Goal: Information Seeking & Learning: Learn about a topic

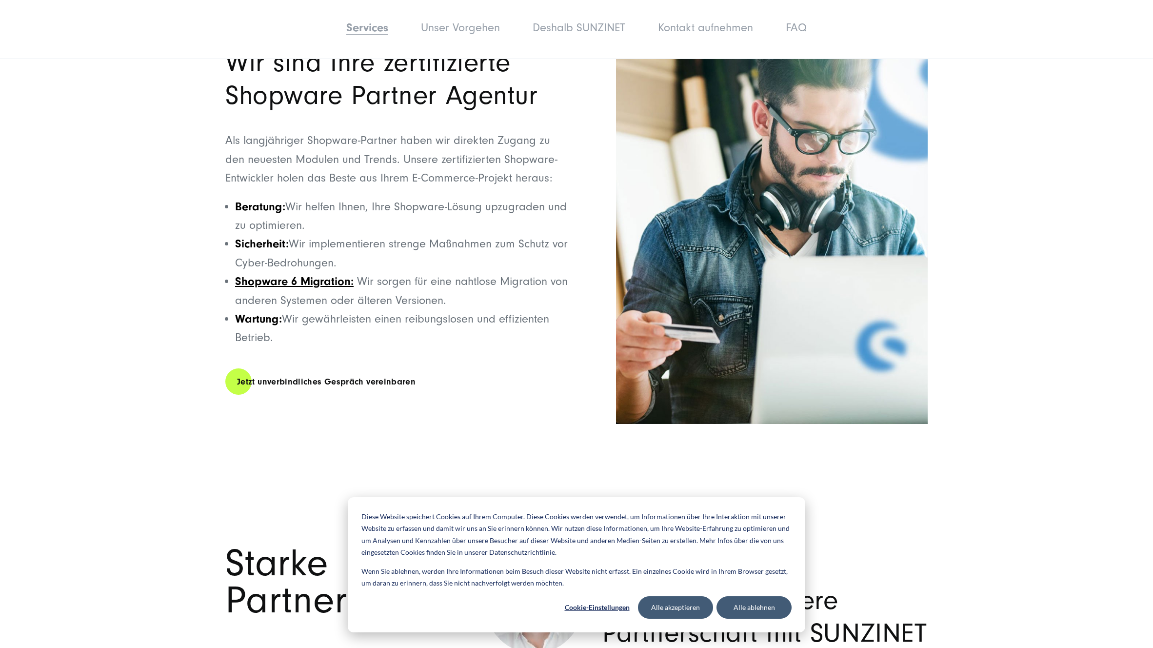
scroll to position [3017, 0]
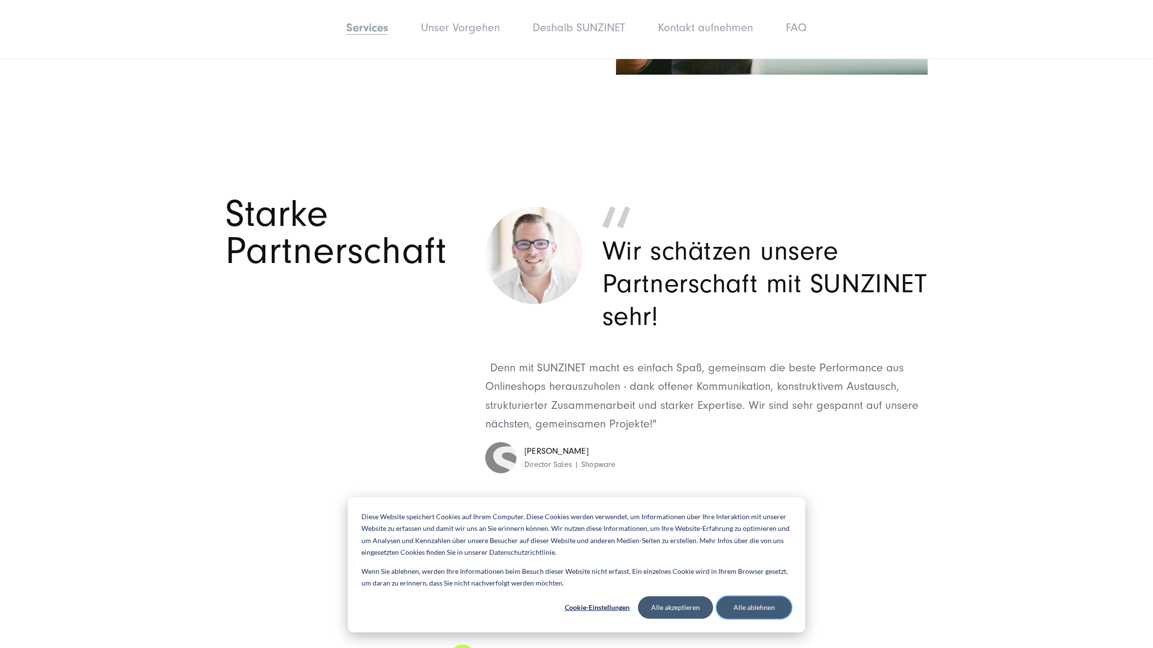
click at [761, 607] on button "Alle ablehnen" at bounding box center [753, 607] width 75 height 22
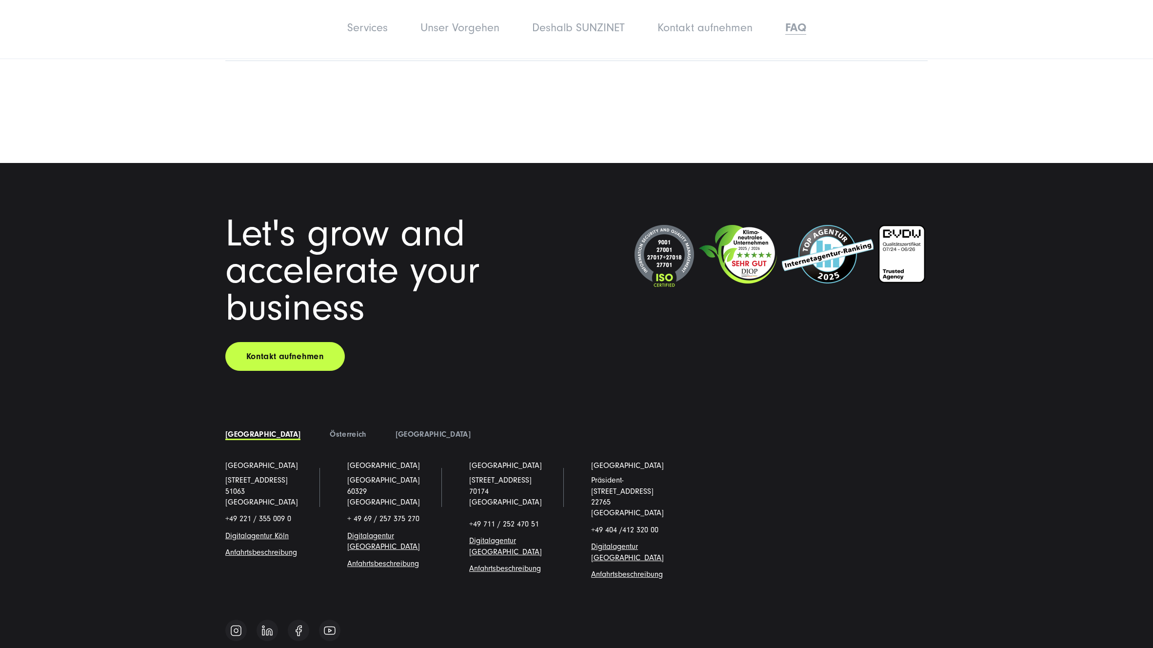
scroll to position [8843, 0]
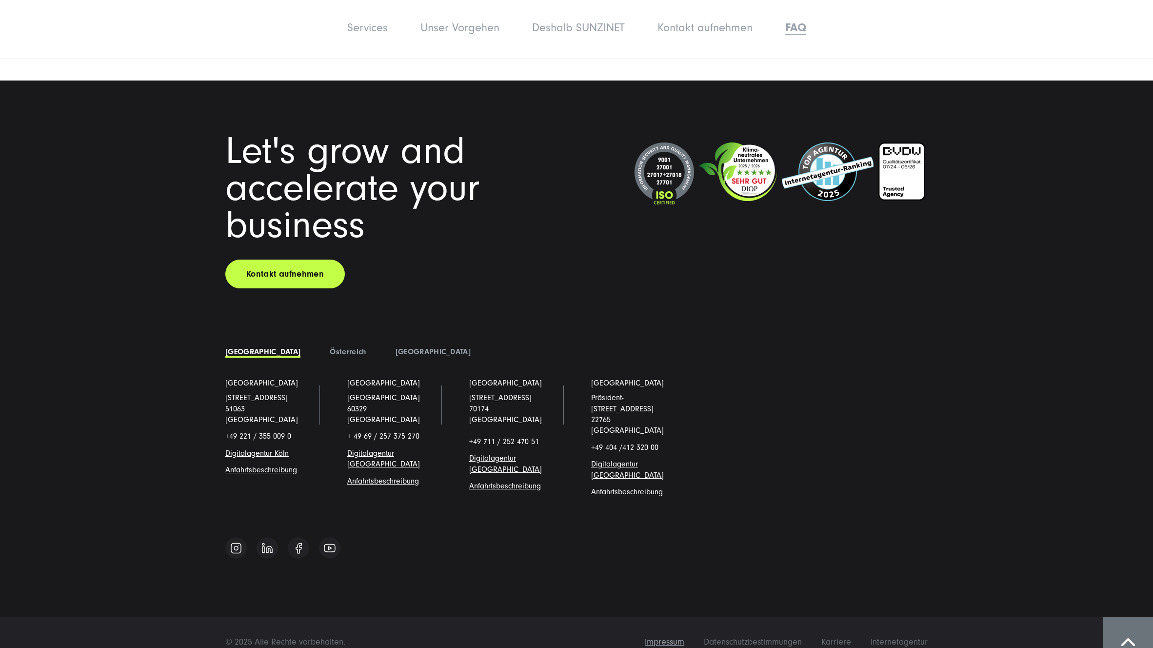
click at [662, 637] on span "Impressum" at bounding box center [665, 642] width 40 height 10
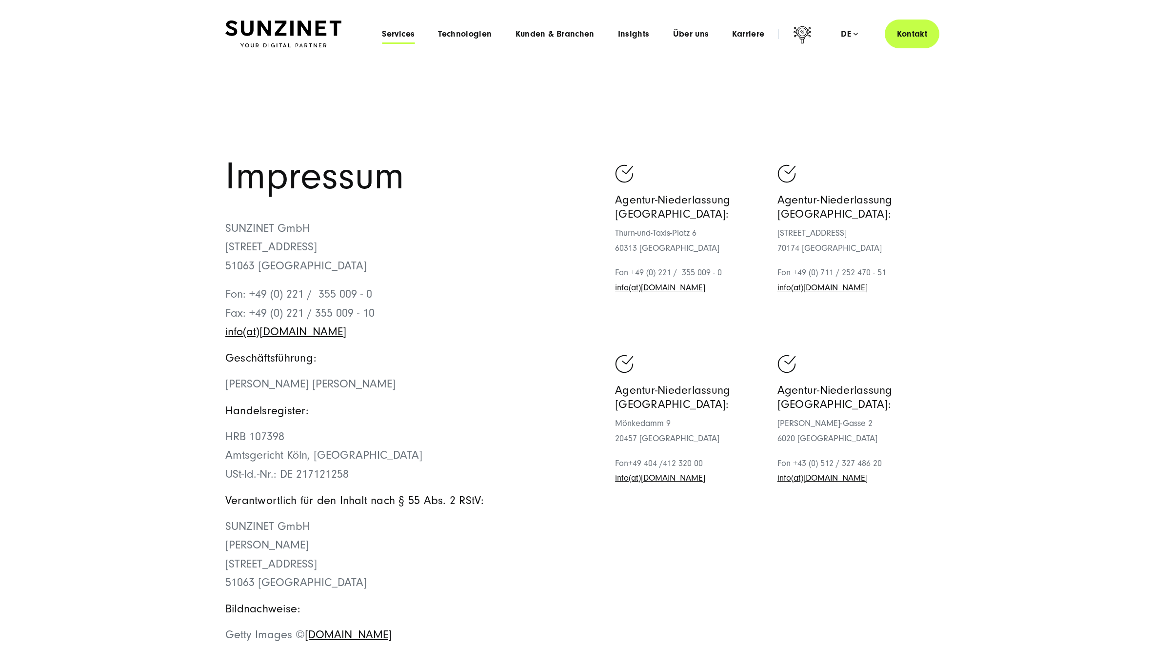
click at [403, 34] on span "Services" at bounding box center [398, 34] width 33 height 10
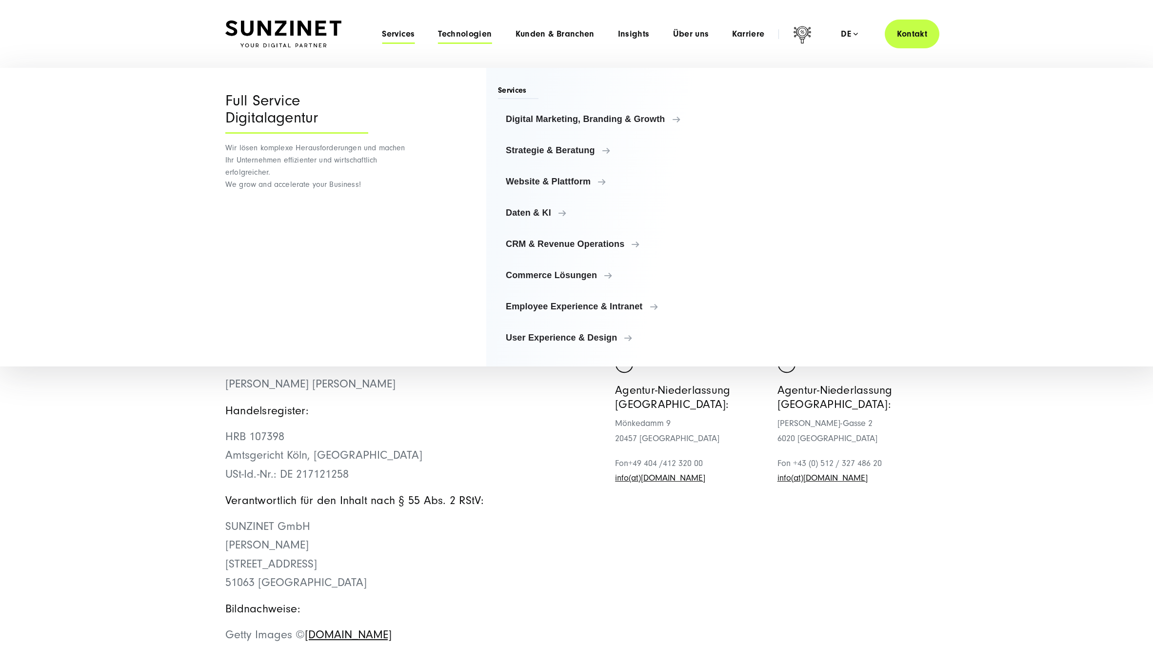
click at [475, 36] on span "Technologien" at bounding box center [465, 34] width 54 height 10
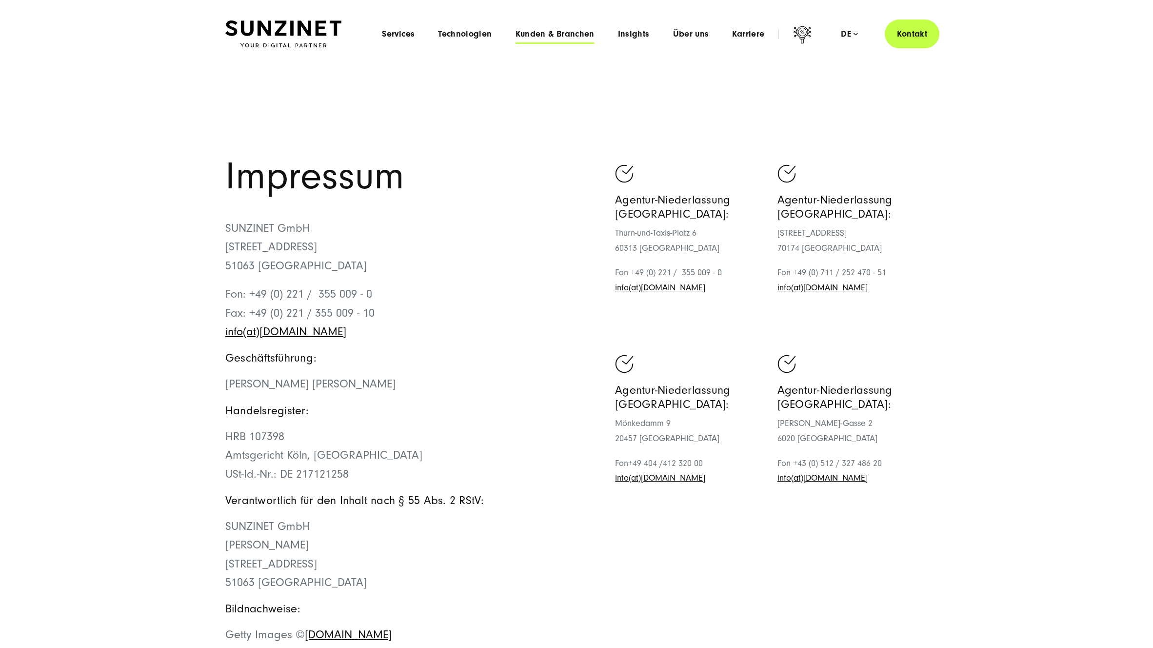
click at [555, 33] on span "Kunden & Branchen" at bounding box center [555, 34] width 79 height 10
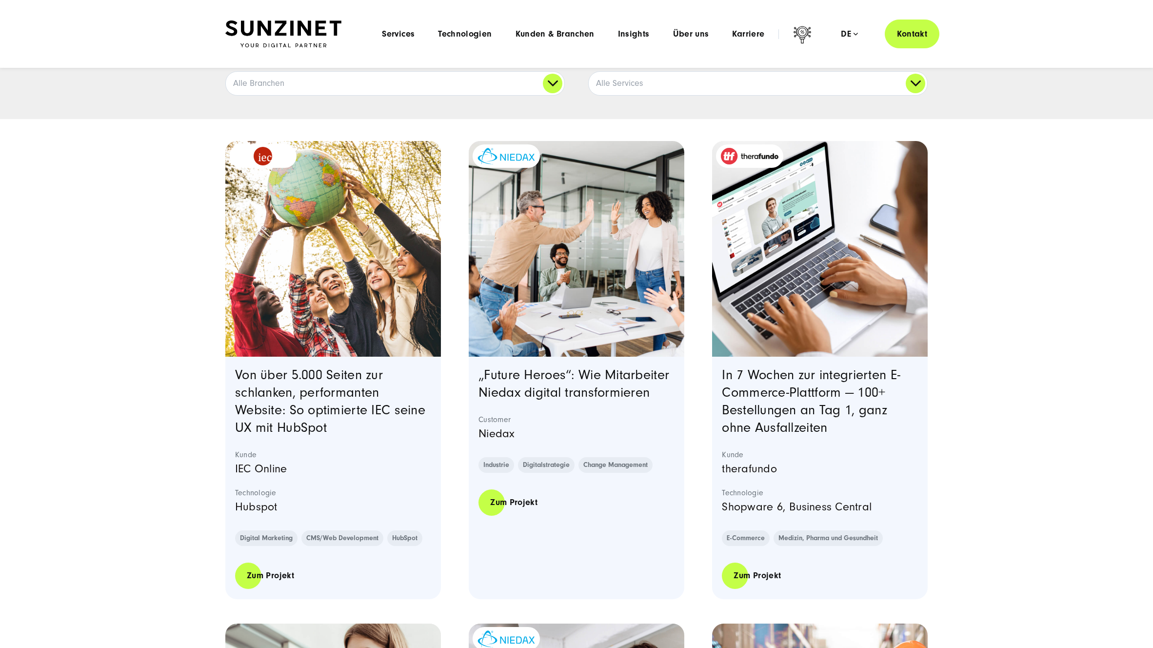
scroll to position [201, 0]
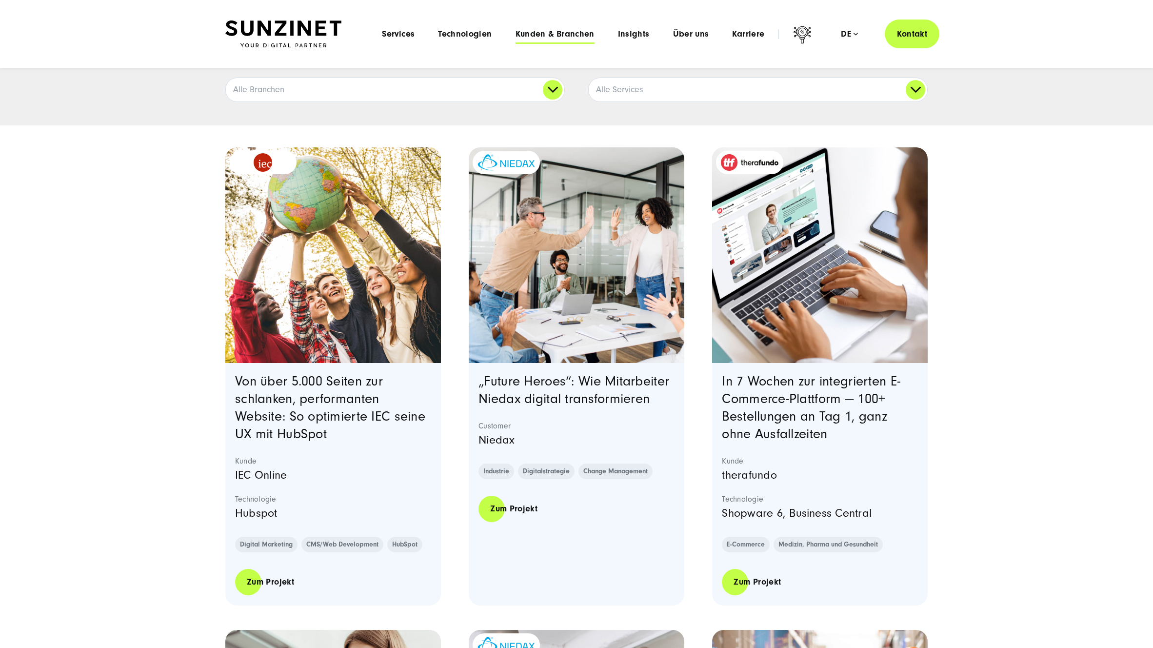
click at [569, 33] on span "Kunden & Branchen" at bounding box center [555, 34] width 79 height 10
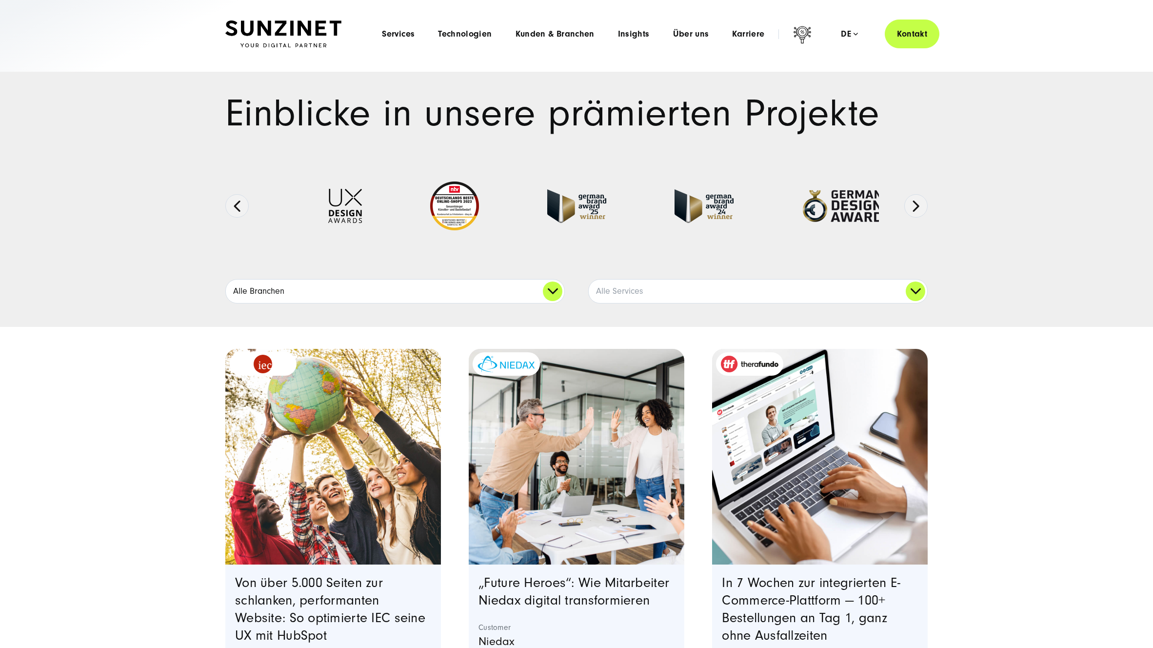
click at [458, 297] on link "Alle Branchen" at bounding box center [395, 290] width 338 height 23
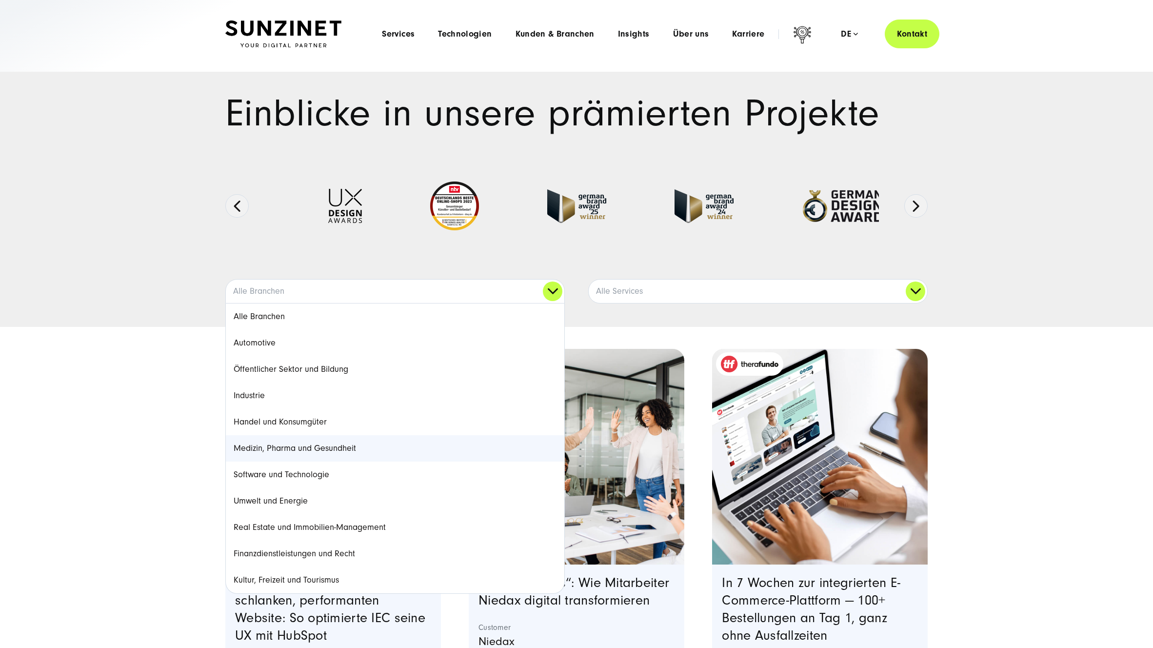
click at [300, 451] on link "Medizin, Pharma und Gesundheit" at bounding box center [395, 448] width 338 height 26
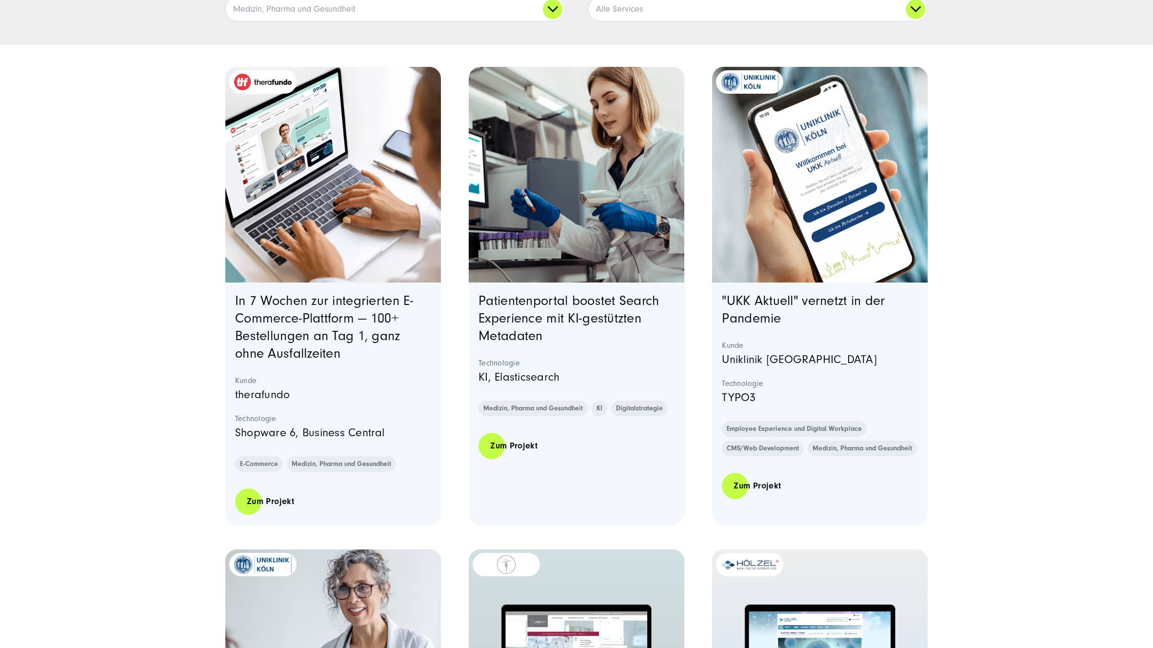
scroll to position [285, 0]
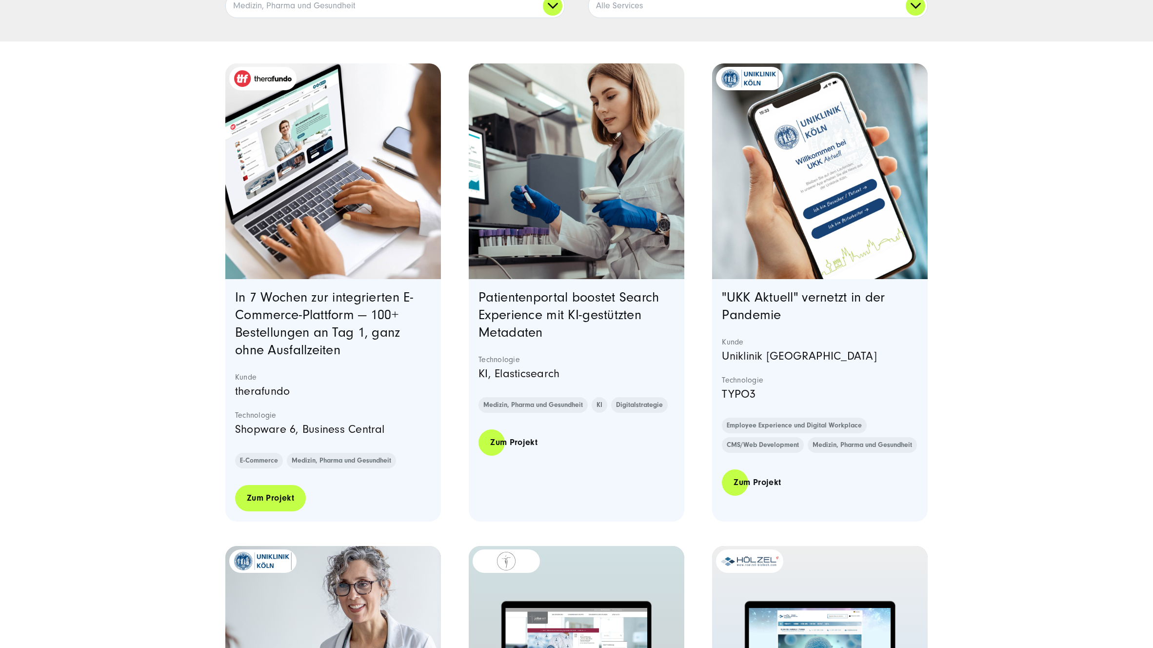
click at [283, 500] on link "Zum Projekt" at bounding box center [270, 498] width 71 height 28
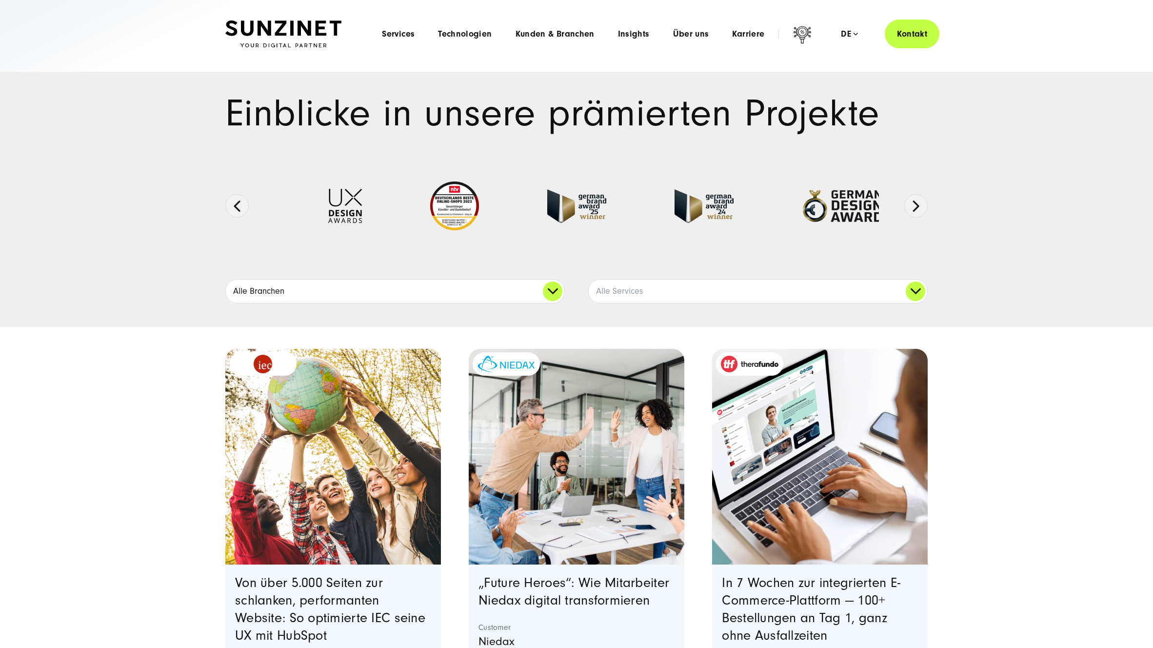
click at [284, 286] on link "Alle Branchen" at bounding box center [395, 290] width 338 height 23
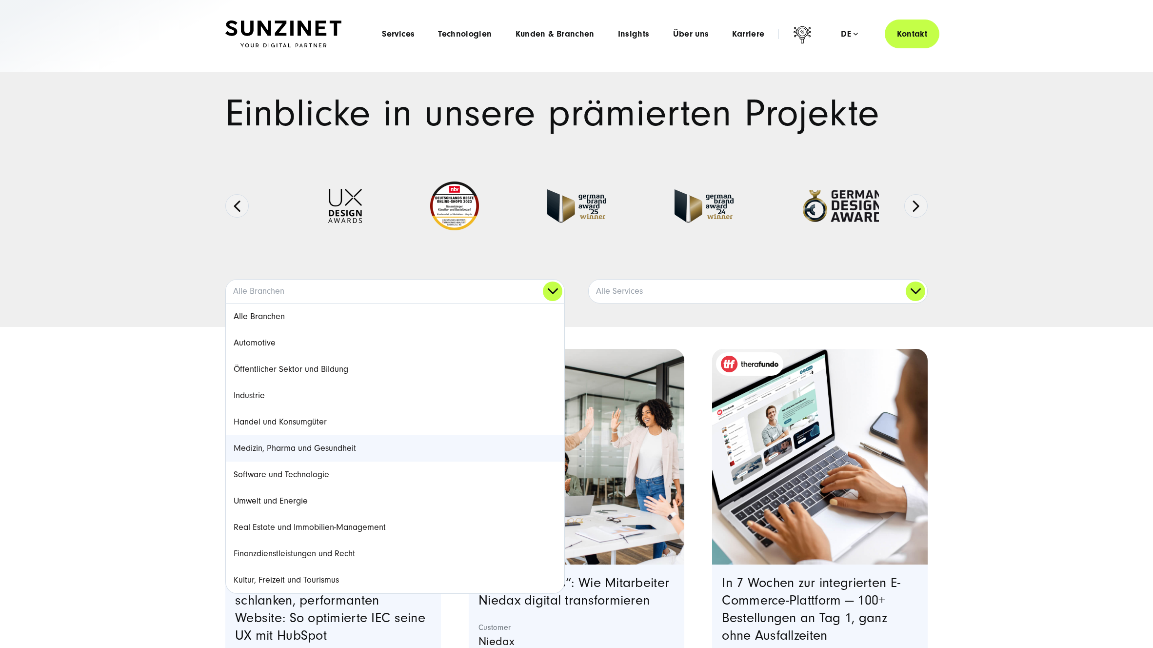
click at [274, 448] on link "Medizin, Pharma und Gesundheit" at bounding box center [395, 448] width 338 height 26
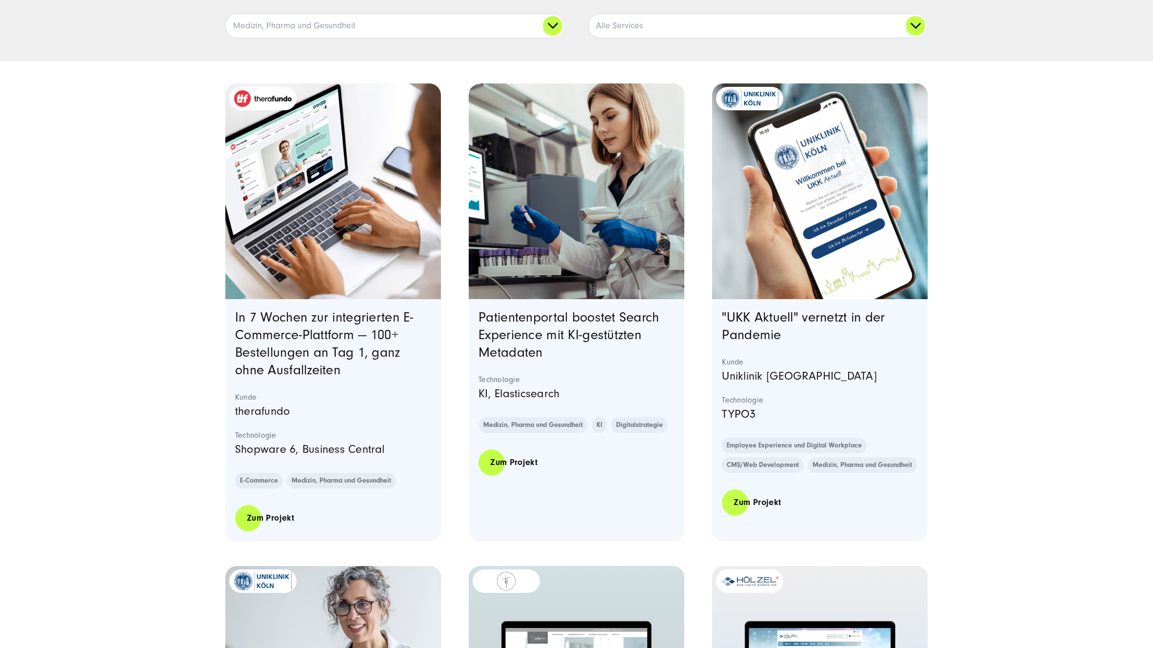
scroll to position [272, 0]
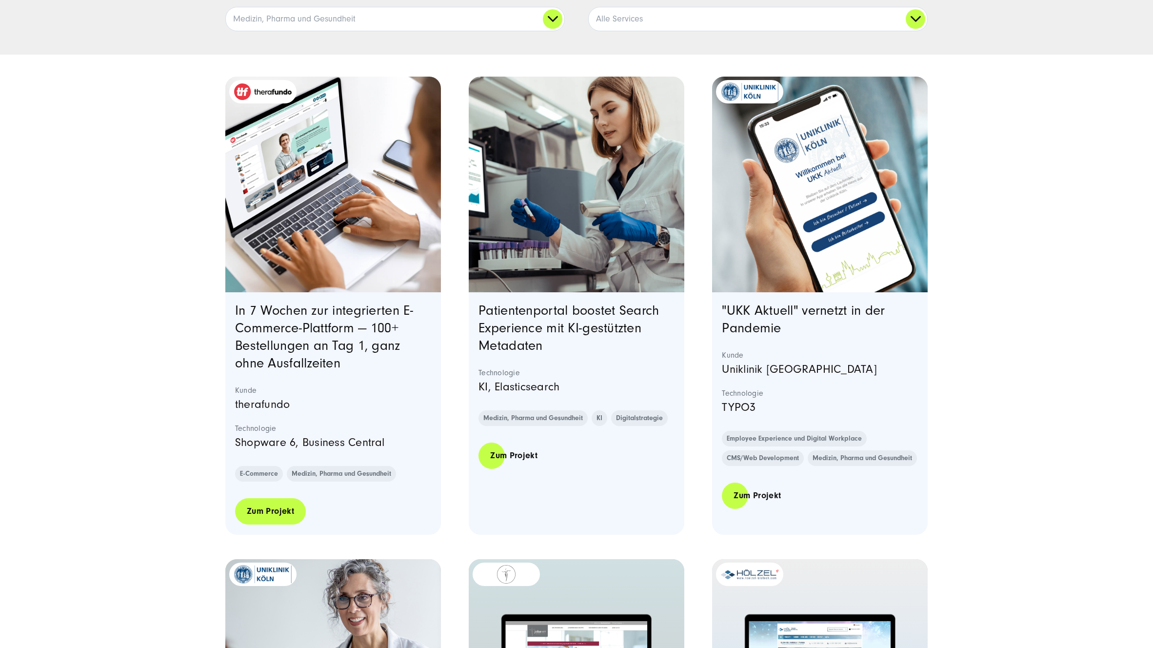
click at [279, 511] on link "Zum Projekt" at bounding box center [270, 511] width 71 height 28
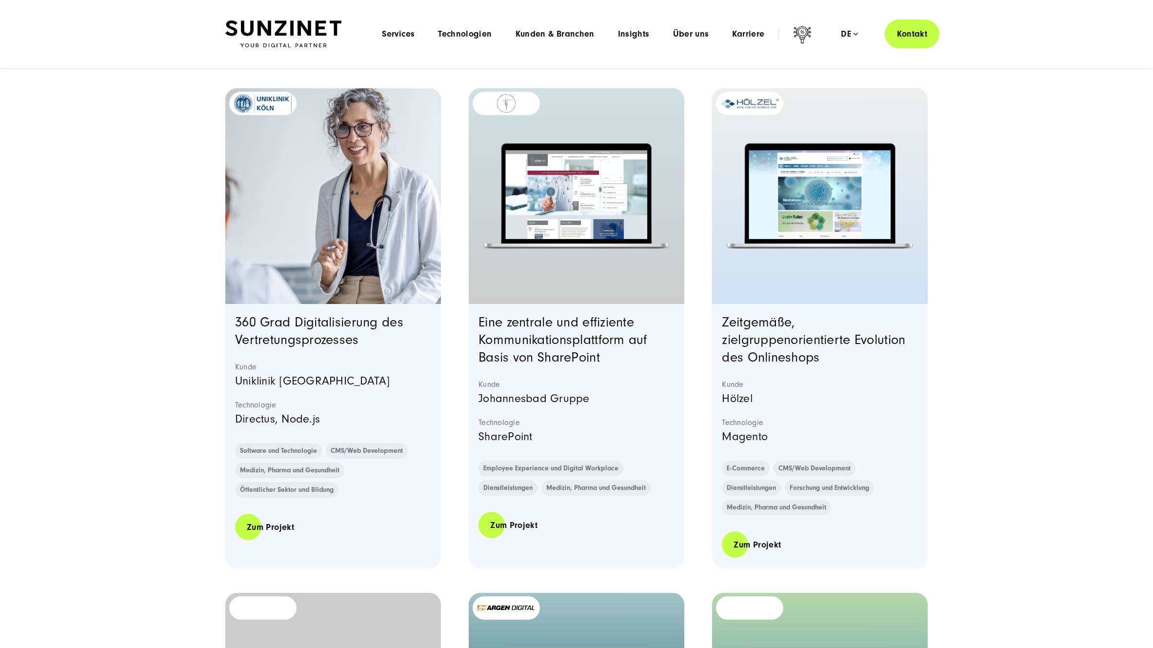
scroll to position [0, 0]
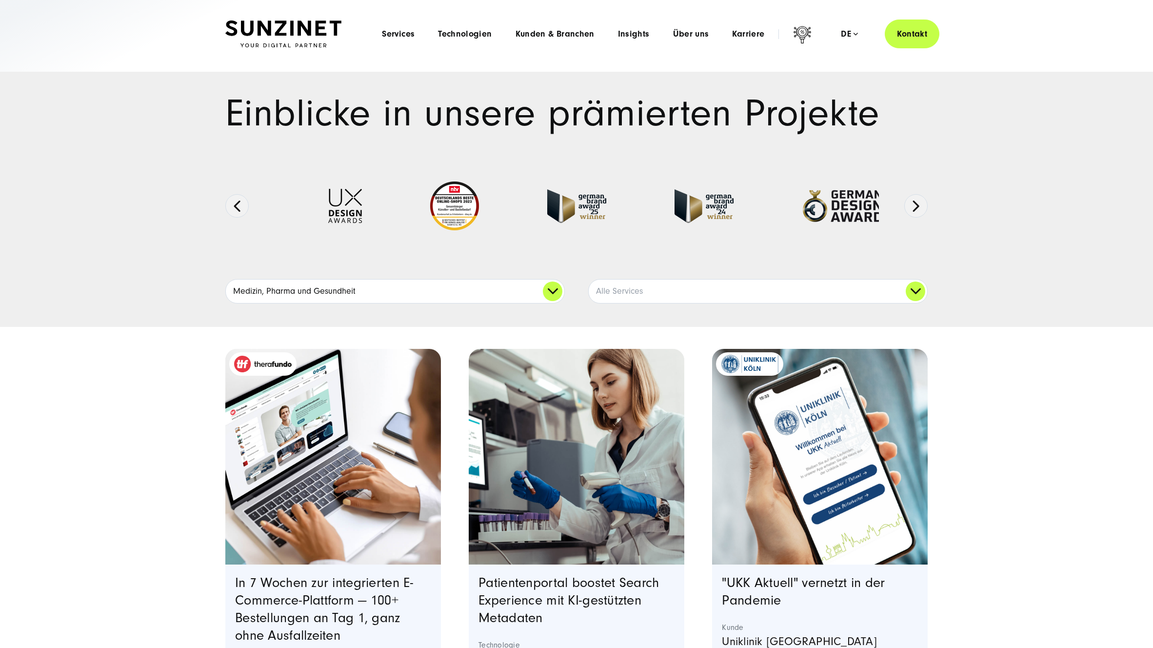
click at [315, 287] on link "Medizin, Pharma und Gesundheit" at bounding box center [395, 290] width 338 height 23
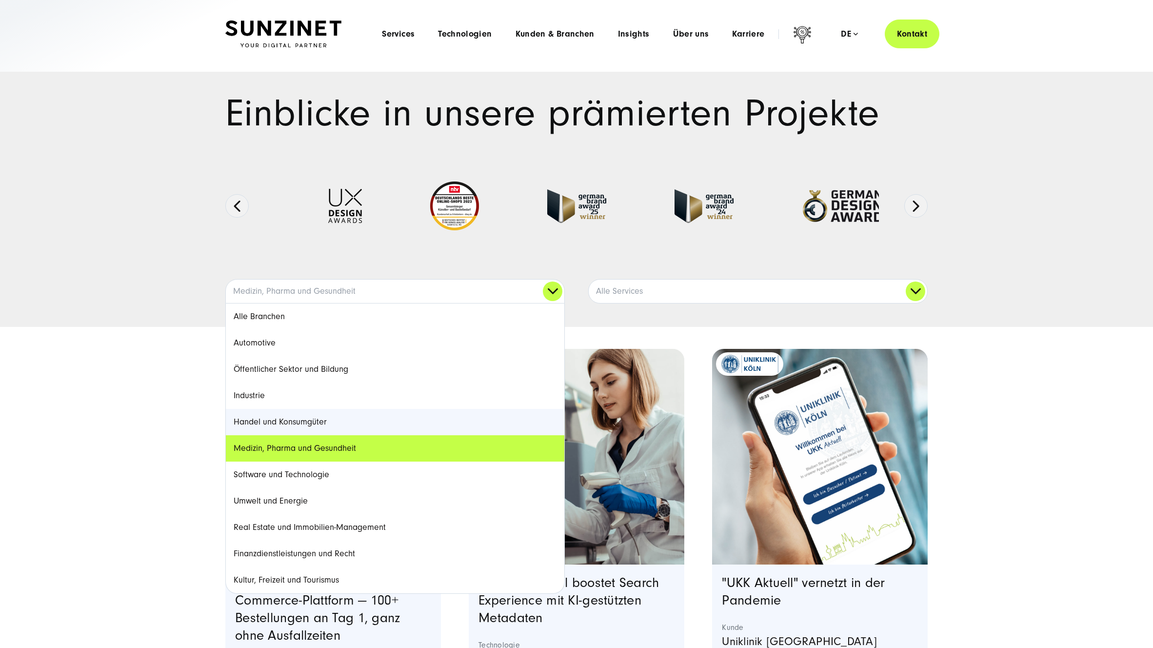
click at [255, 424] on link "Handel und Konsumgüter" at bounding box center [395, 422] width 338 height 26
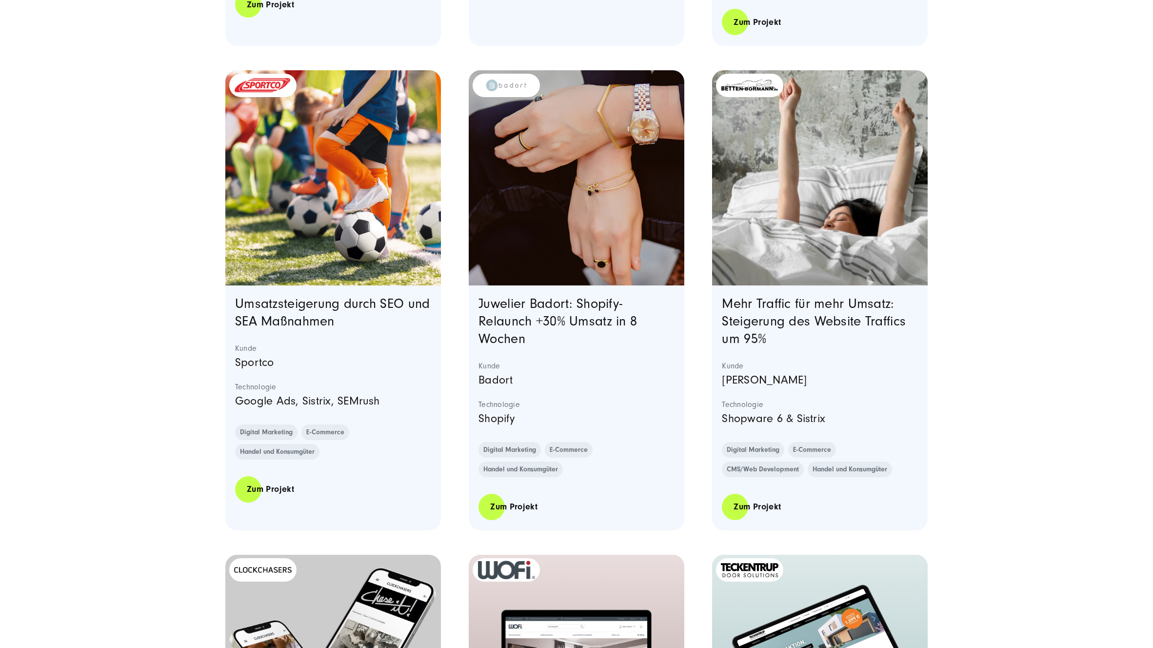
scroll to position [1281, 0]
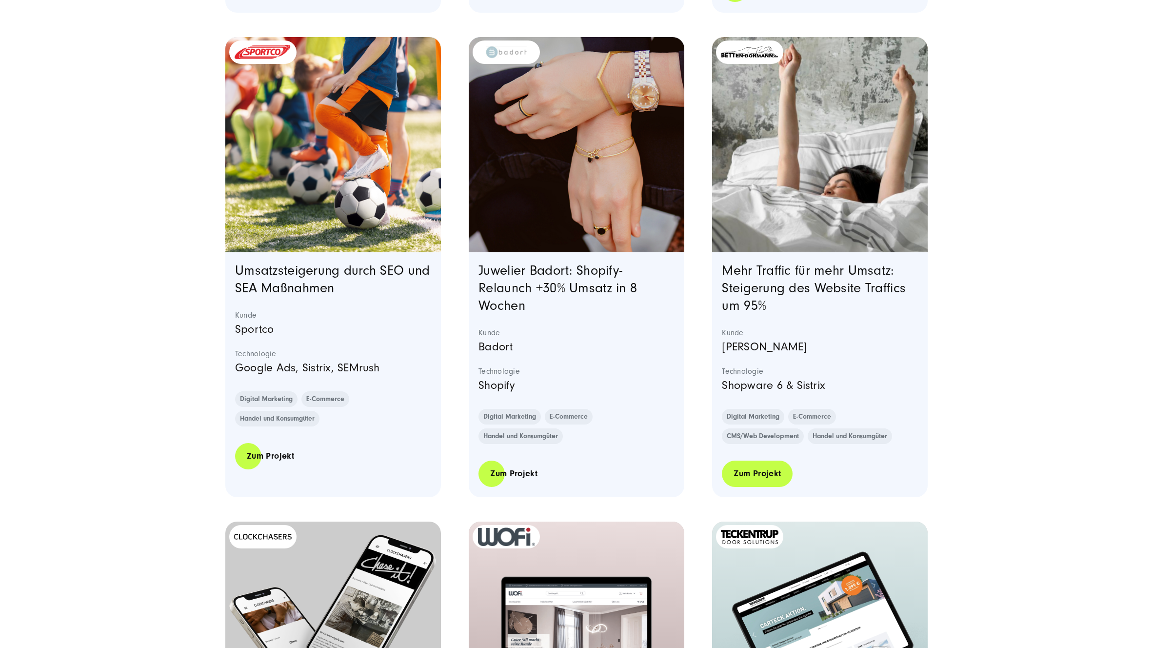
click at [757, 474] on link "Zum Projekt" at bounding box center [757, 473] width 71 height 28
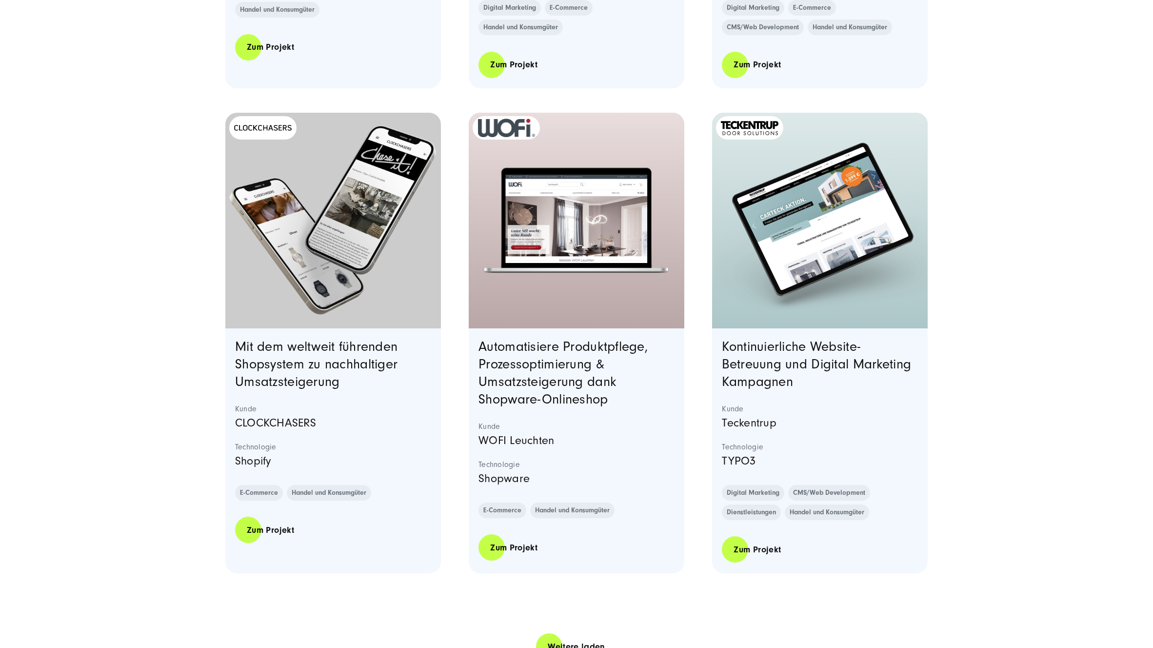
scroll to position [1693, 0]
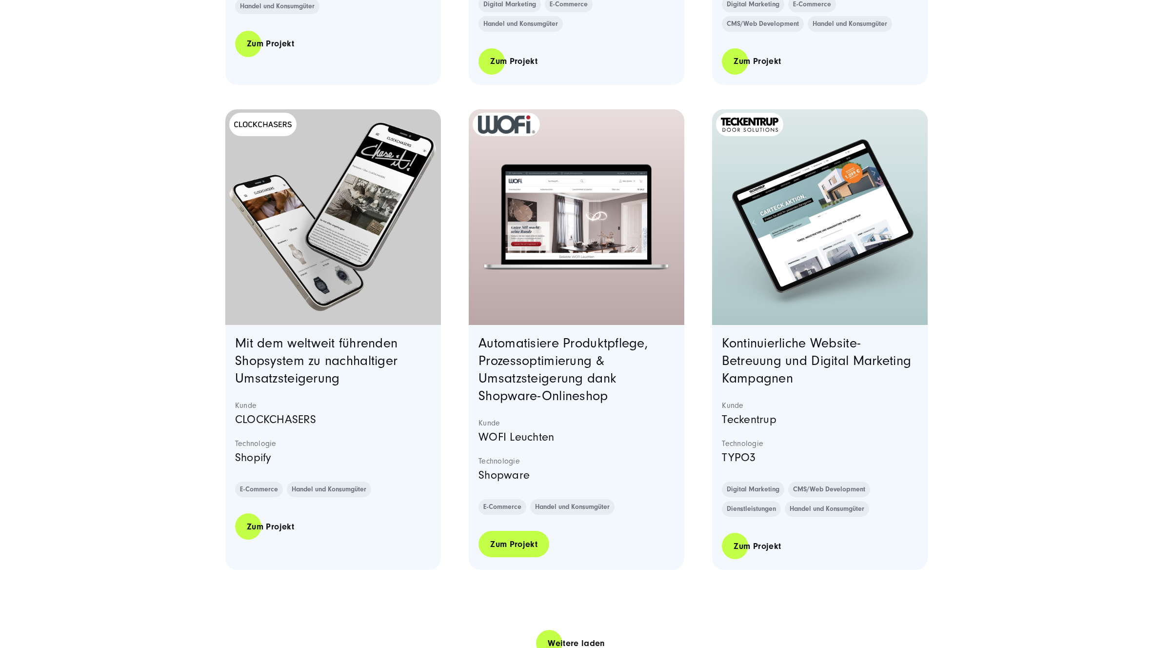
click at [511, 543] on link "Zum Projekt" at bounding box center [513, 544] width 71 height 28
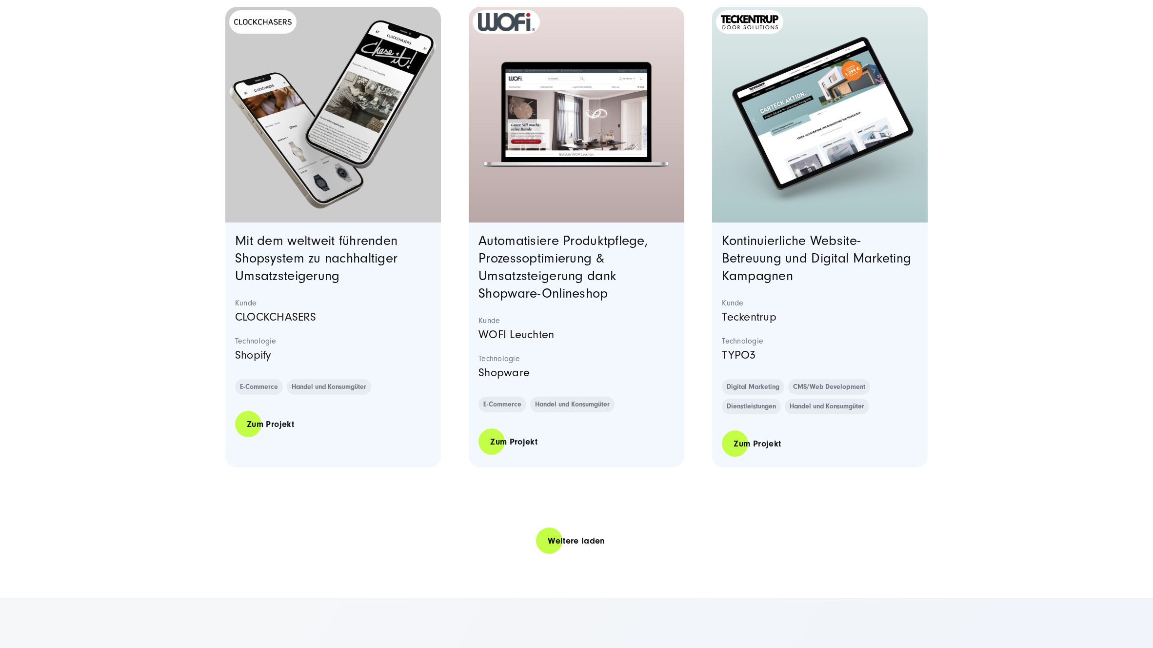
scroll to position [1799, 0]
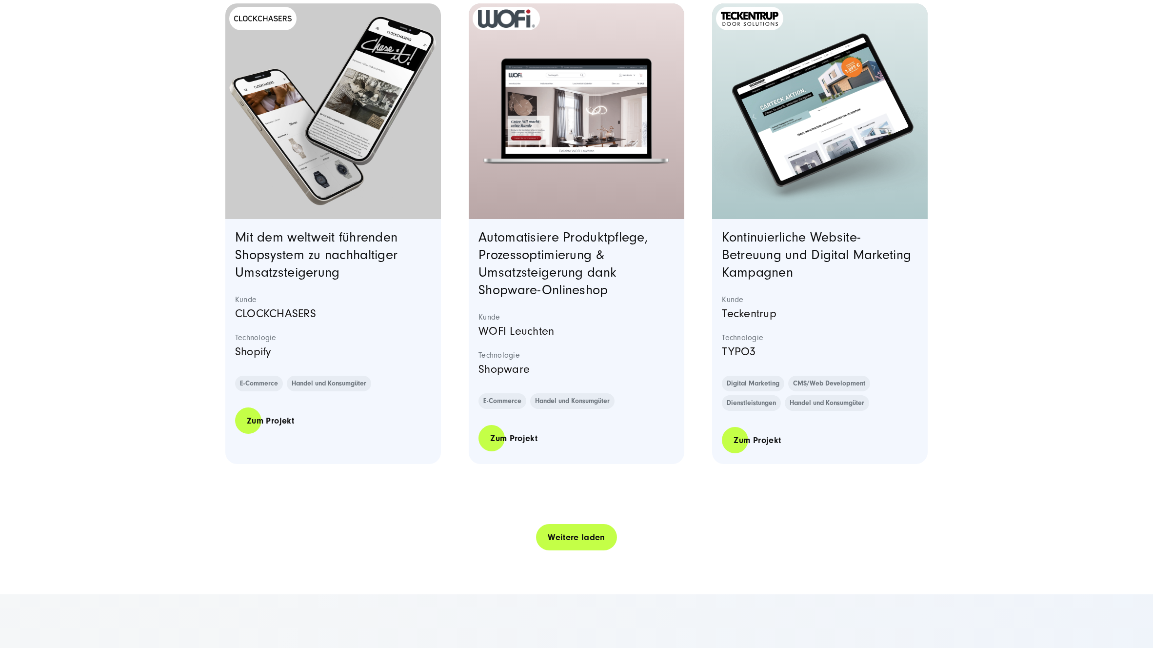
click at [585, 536] on link "Weitere laden" at bounding box center [576, 537] width 81 height 28
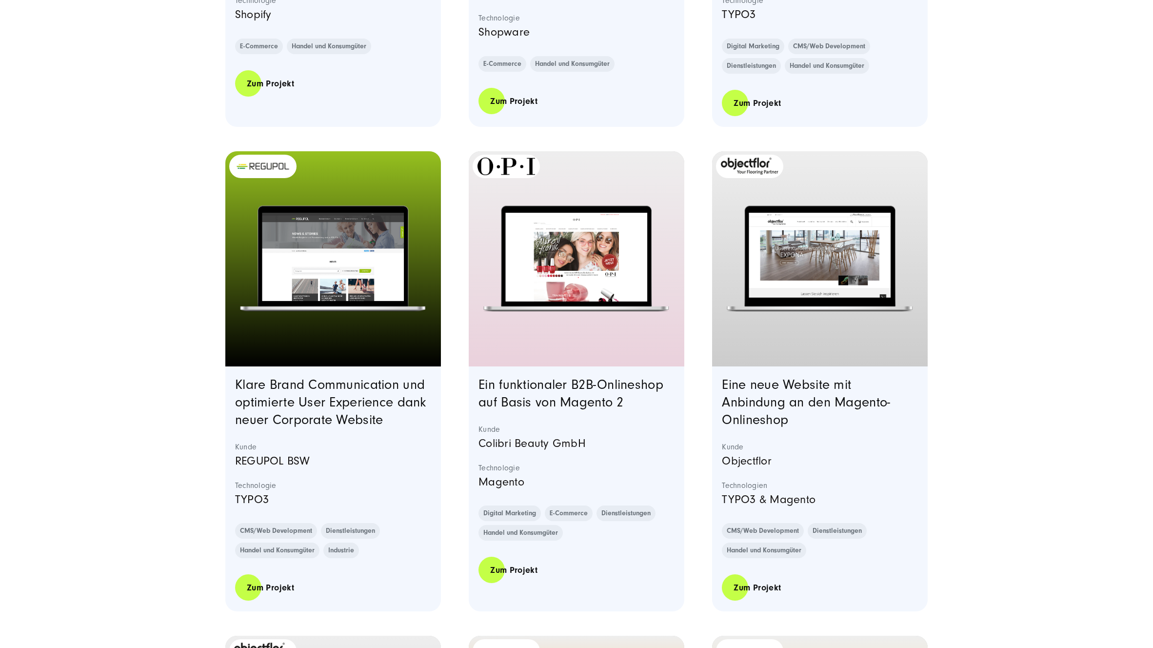
scroll to position [2144, 0]
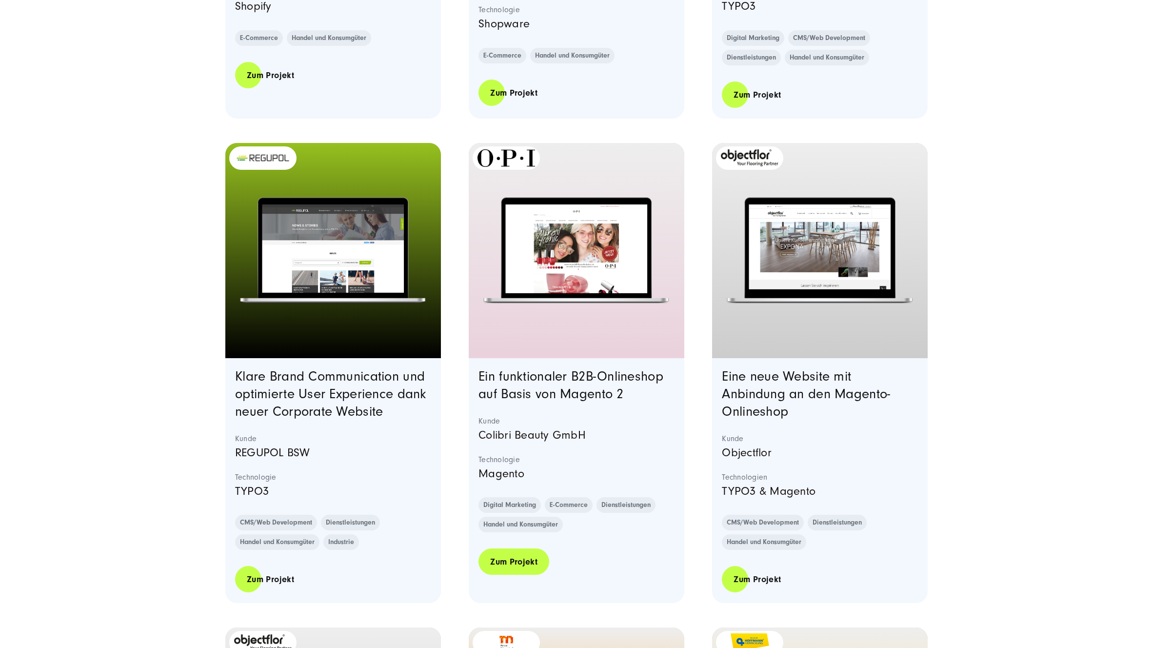
click at [517, 562] on link "Zum Projekt" at bounding box center [513, 562] width 71 height 28
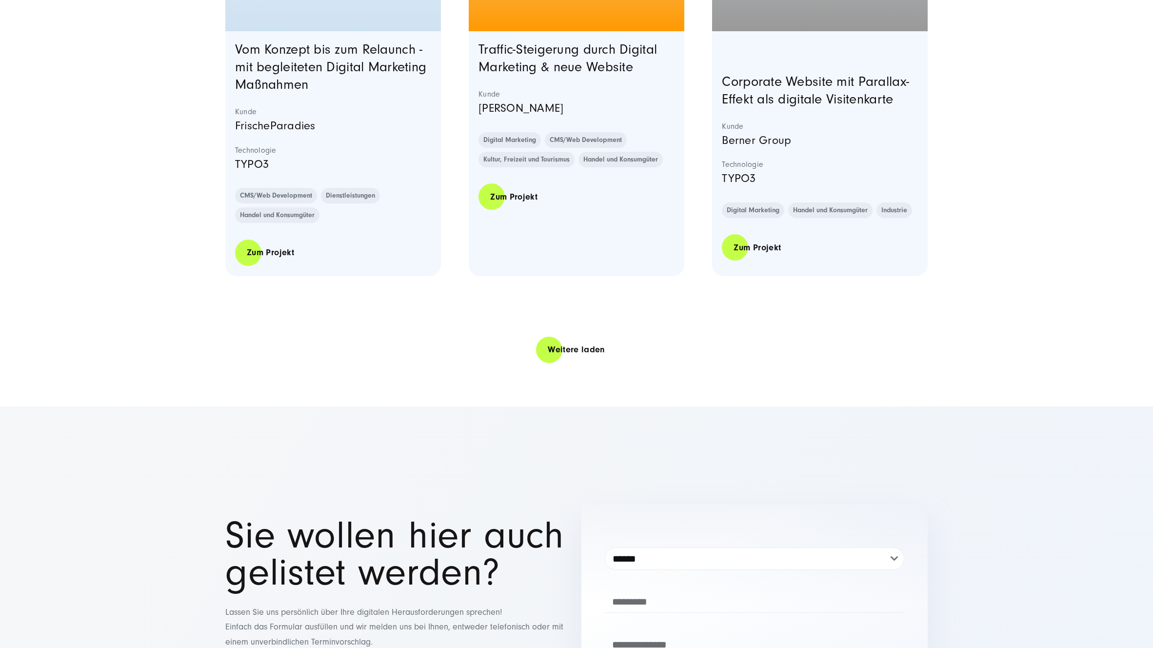
scroll to position [3909, 0]
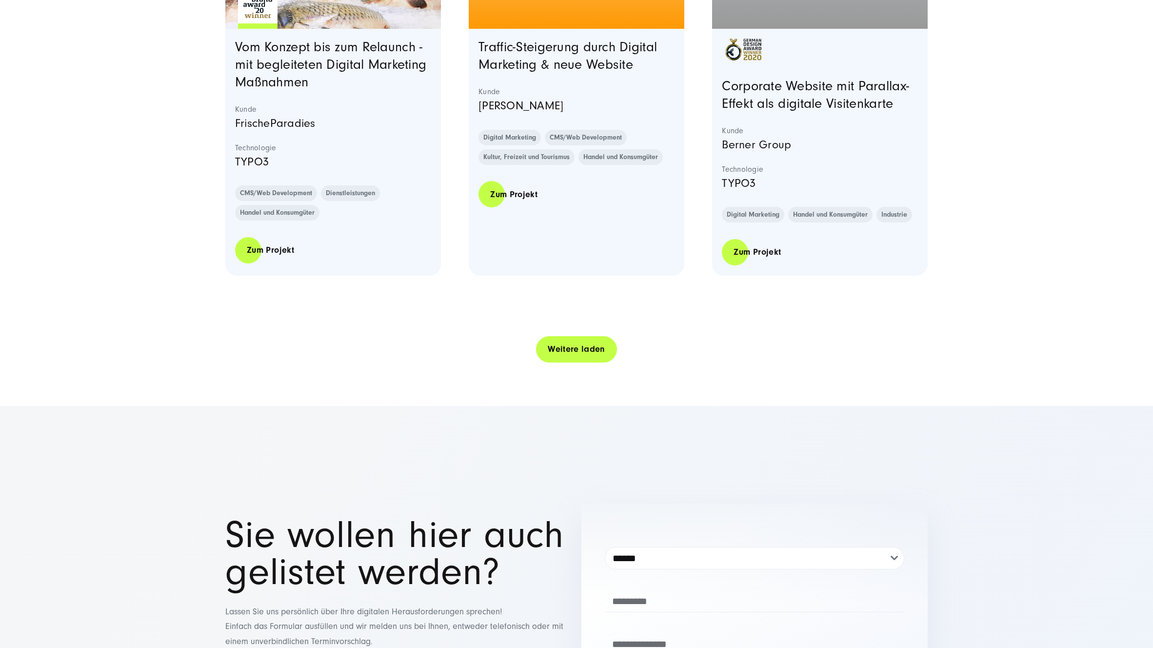
click at [592, 352] on link "Weitere laden" at bounding box center [576, 349] width 81 height 28
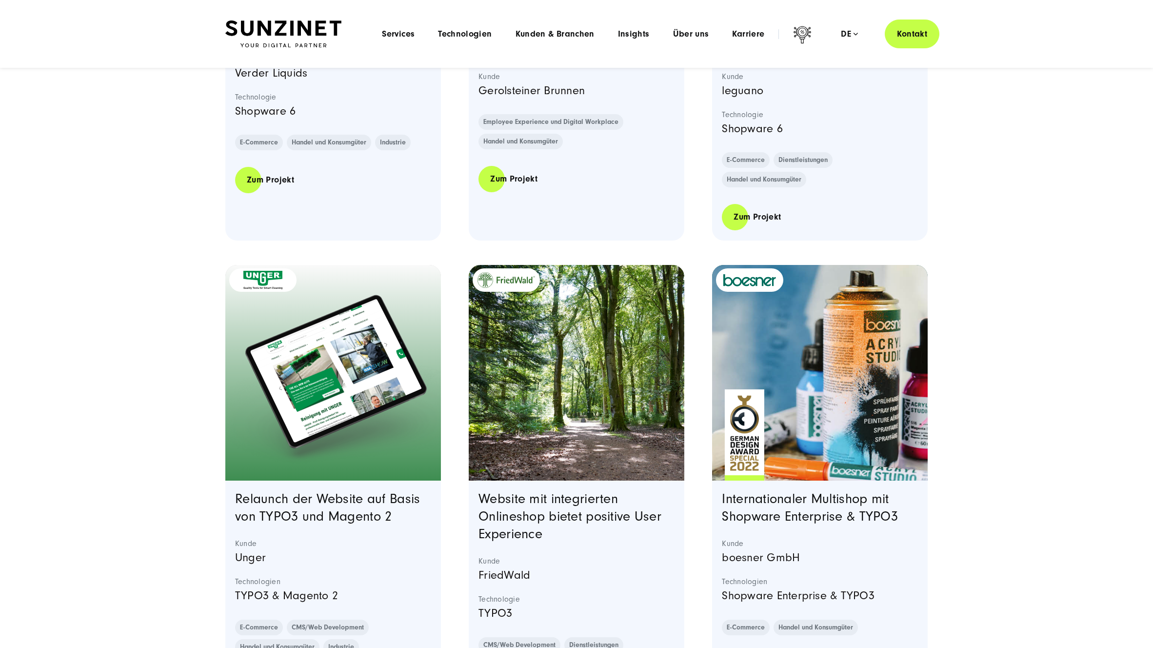
scroll to position [4382, 0]
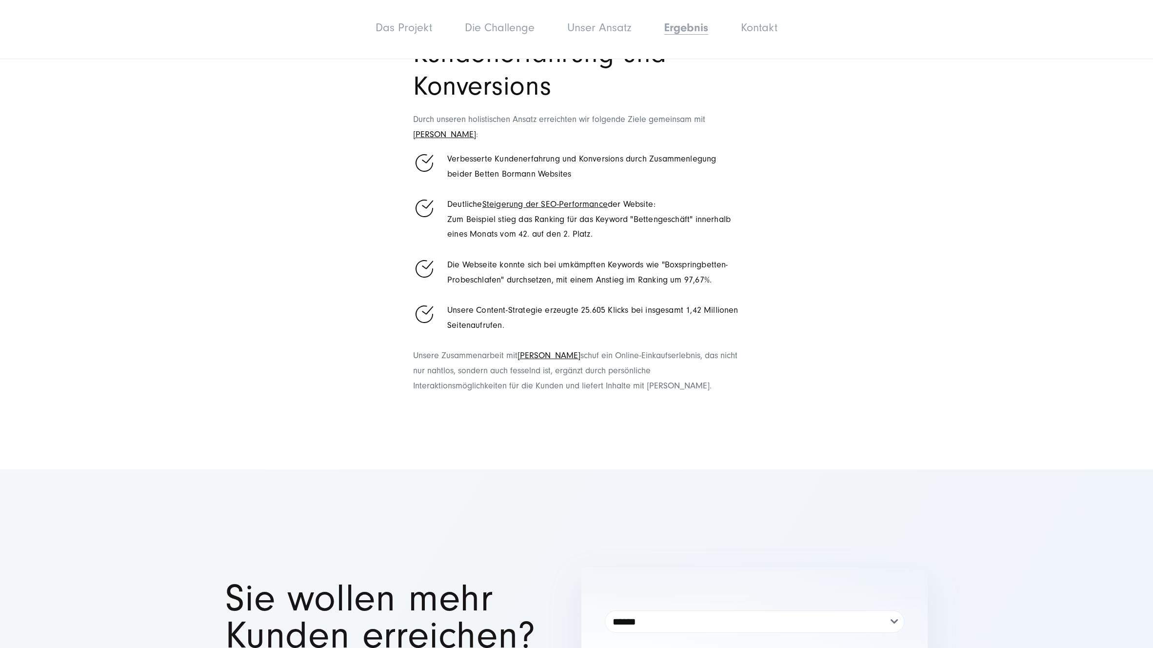
scroll to position [2462, 0]
click at [548, 349] on link "[PERSON_NAME]" at bounding box center [548, 354] width 63 height 10
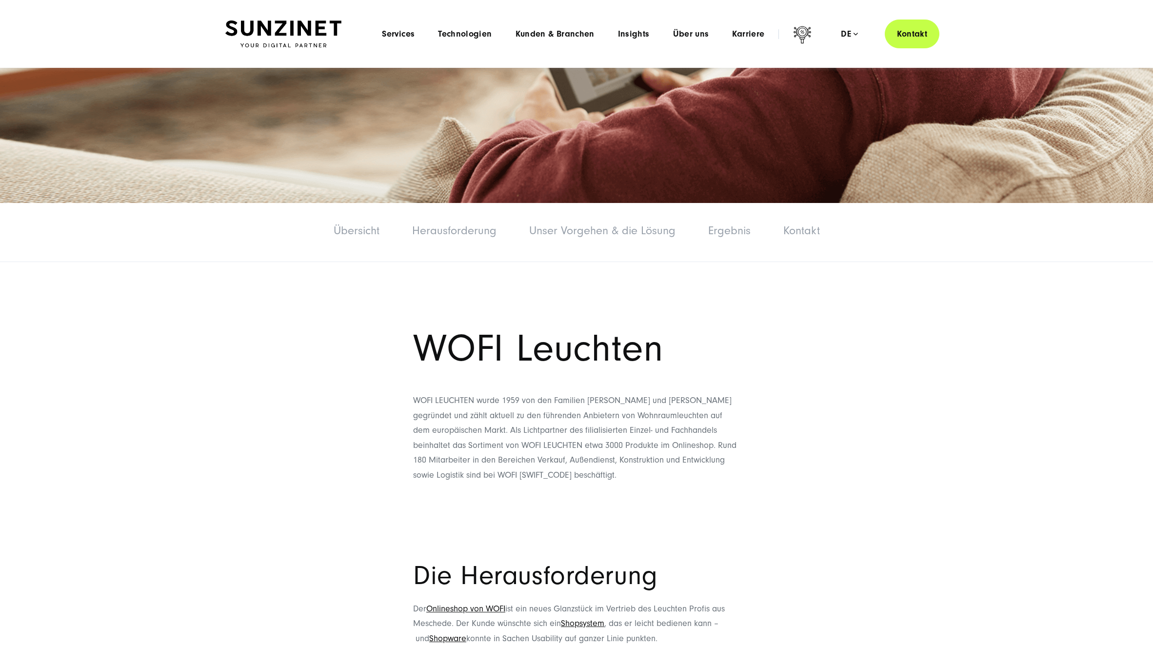
scroll to position [424, 0]
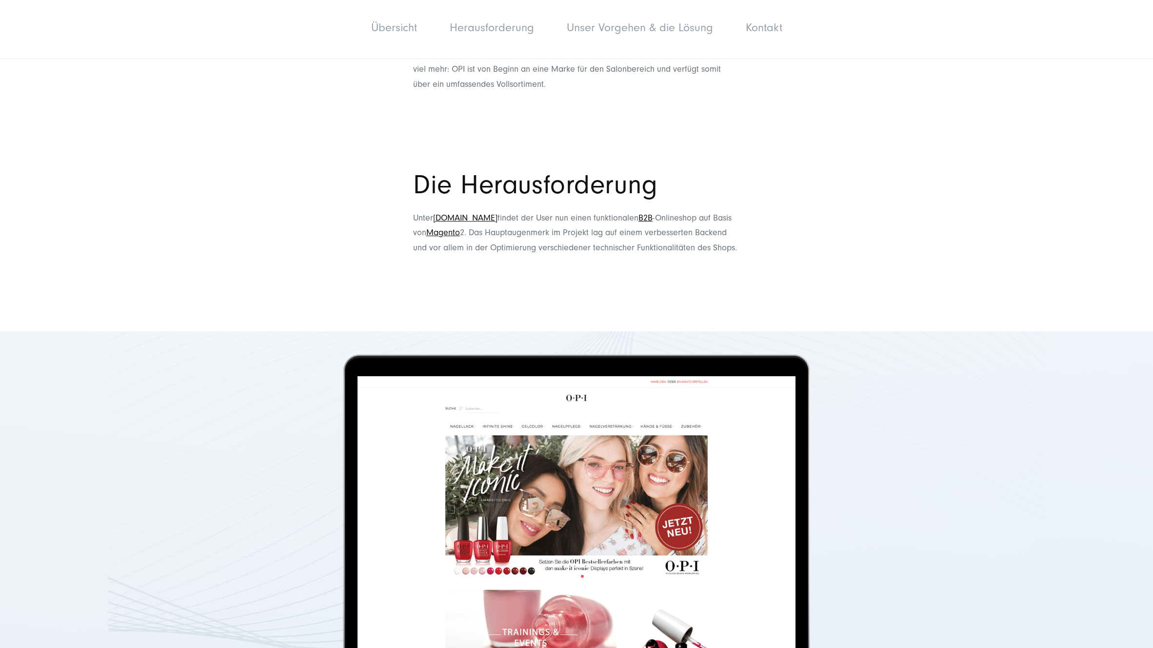
scroll to position [884, 0]
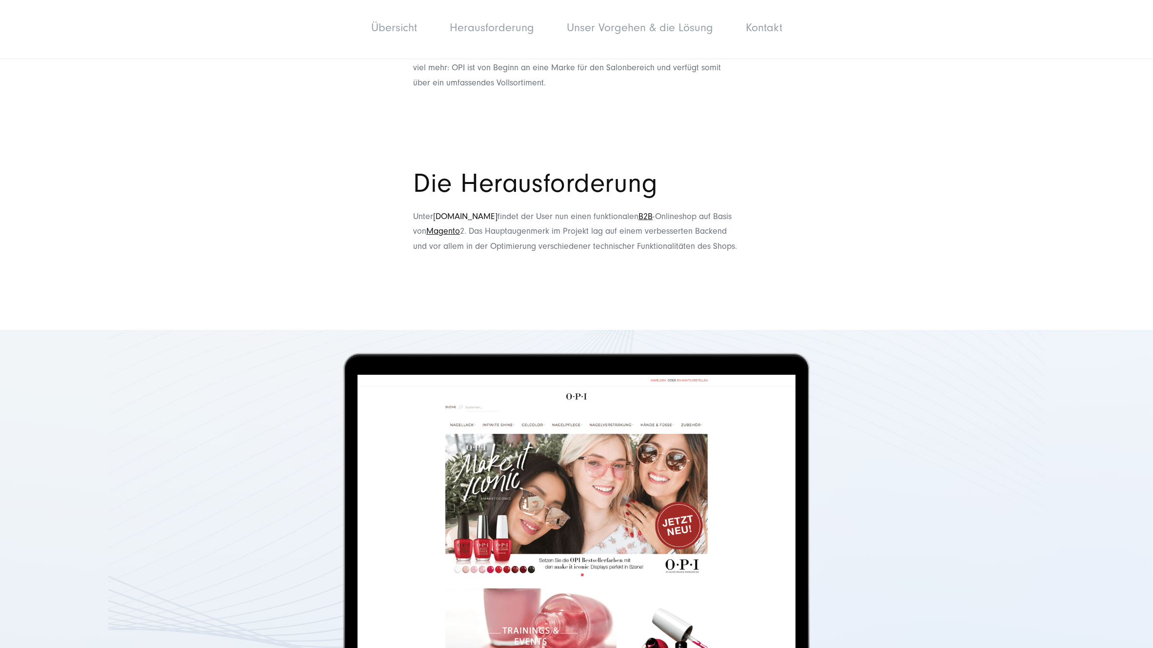
click at [456, 216] on link "[DOMAIN_NAME]" at bounding box center [465, 216] width 64 height 10
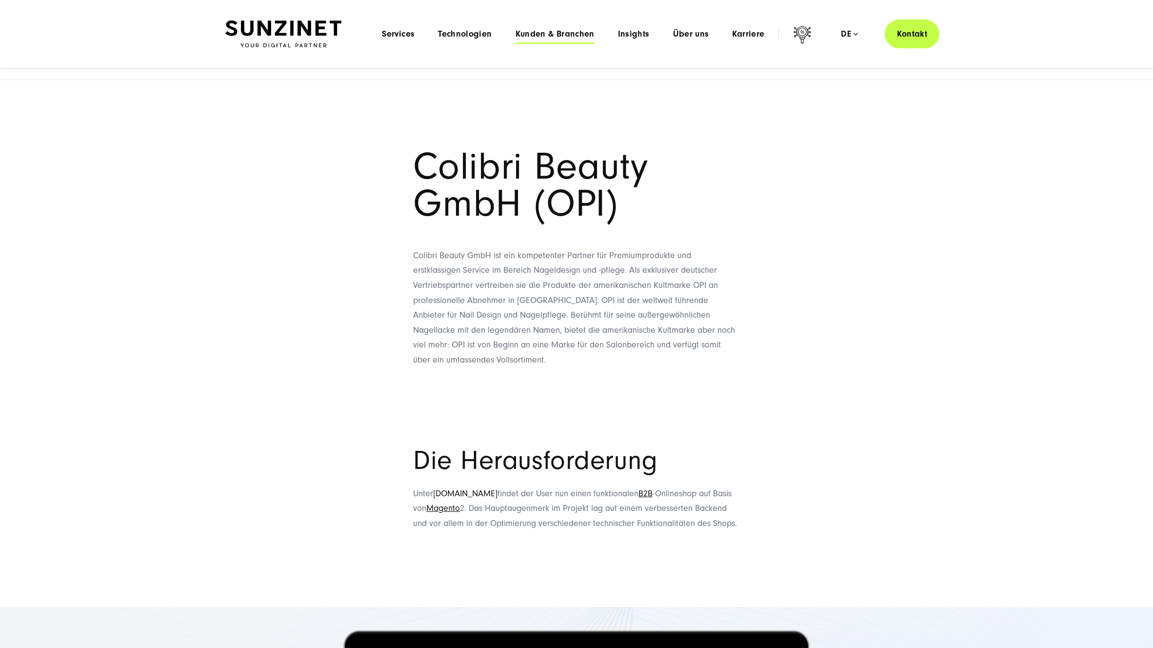
scroll to position [442, 0]
